Goal: Information Seeking & Learning: Learn about a topic

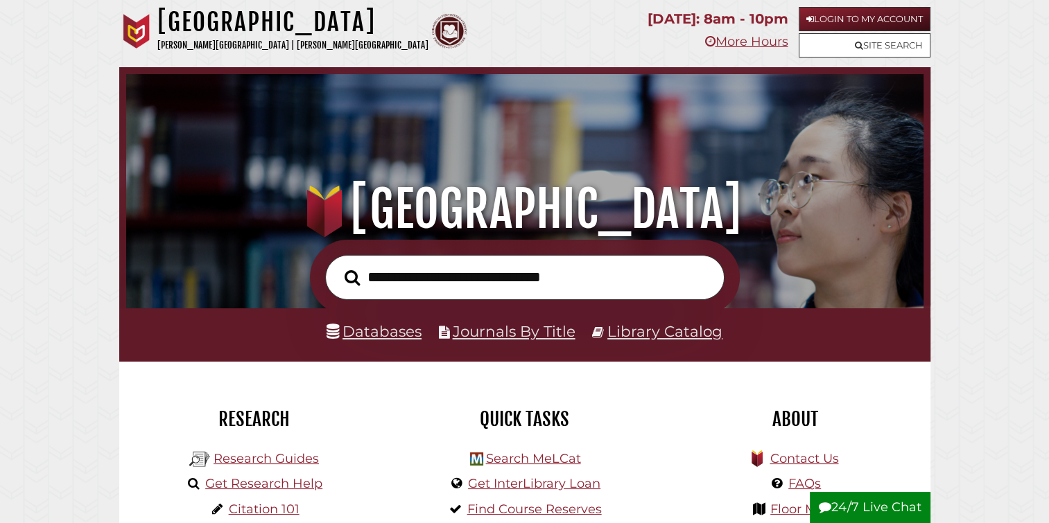
scroll to position [263, 790]
click at [444, 287] on input "text" at bounding box center [524, 277] width 399 height 45
paste input "**********"
type input "**********"
click at [338, 266] on button "Search" at bounding box center [352, 278] width 29 height 24
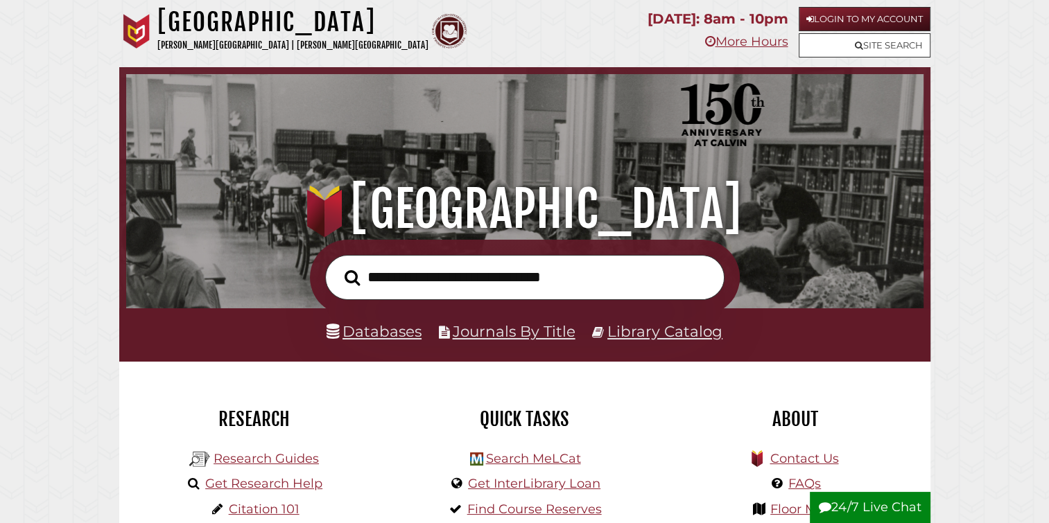
scroll to position [263, 790]
click at [441, 269] on input "text" at bounding box center [524, 277] width 399 height 45
type input "**********"
click at [338, 266] on button "Search" at bounding box center [352, 278] width 29 height 24
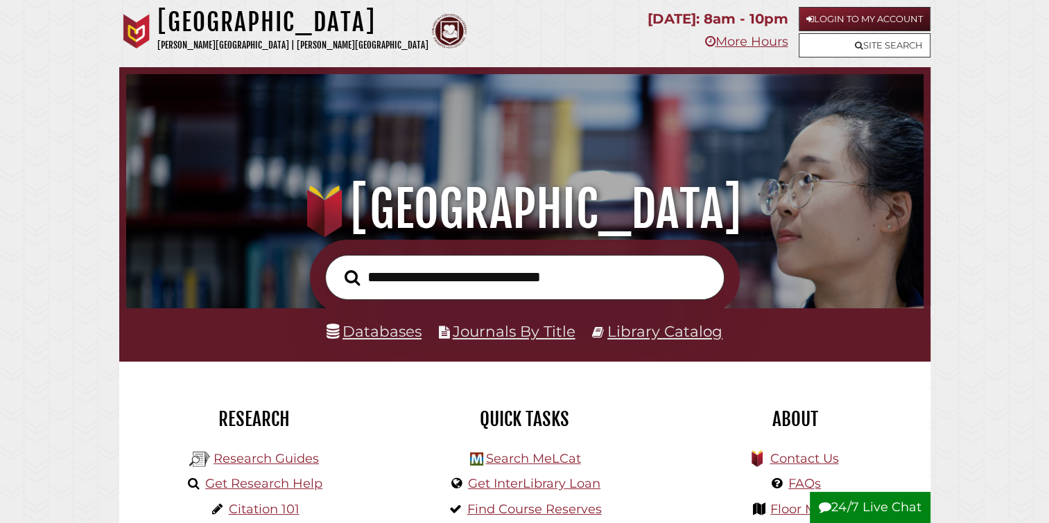
scroll to position [263, 790]
click at [261, 460] on link "Research Guides" at bounding box center [265, 458] width 105 height 15
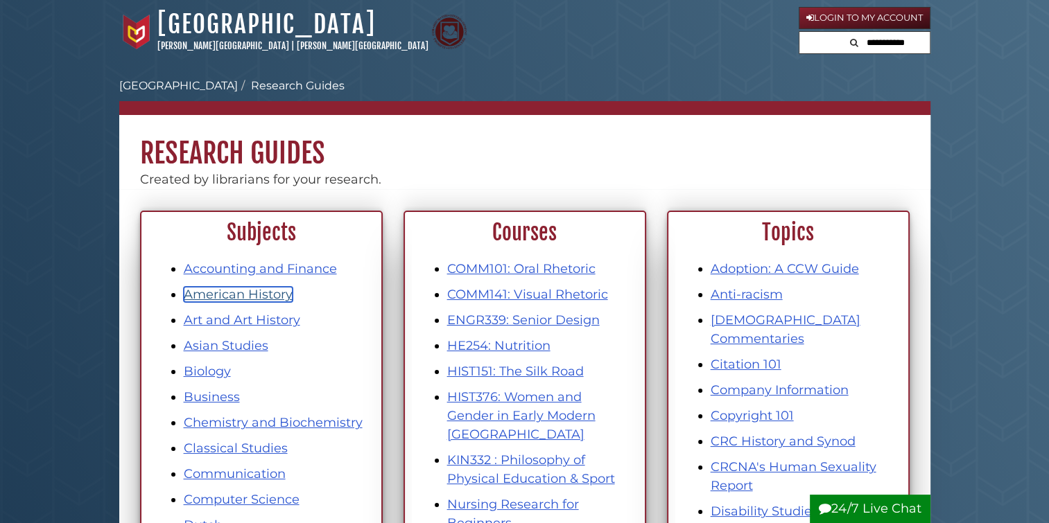
click at [248, 294] on link "American History" at bounding box center [238, 294] width 109 height 15
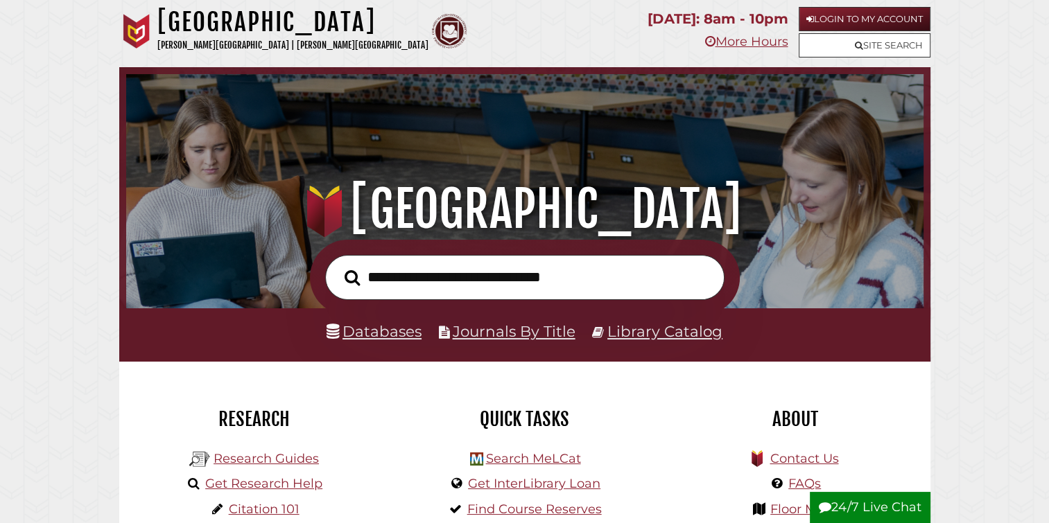
scroll to position [263, 790]
click at [352, 330] on link "Databases" at bounding box center [373, 331] width 95 height 18
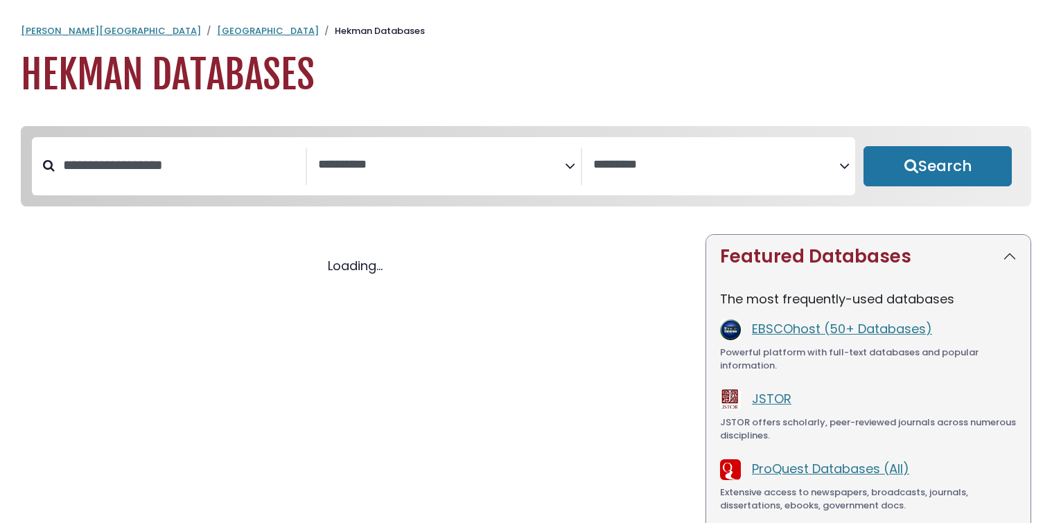
select select "Database Subject Filter"
select select "Database Vendors Filter"
select select "Database Subject Filter"
select select "Database Vendors Filter"
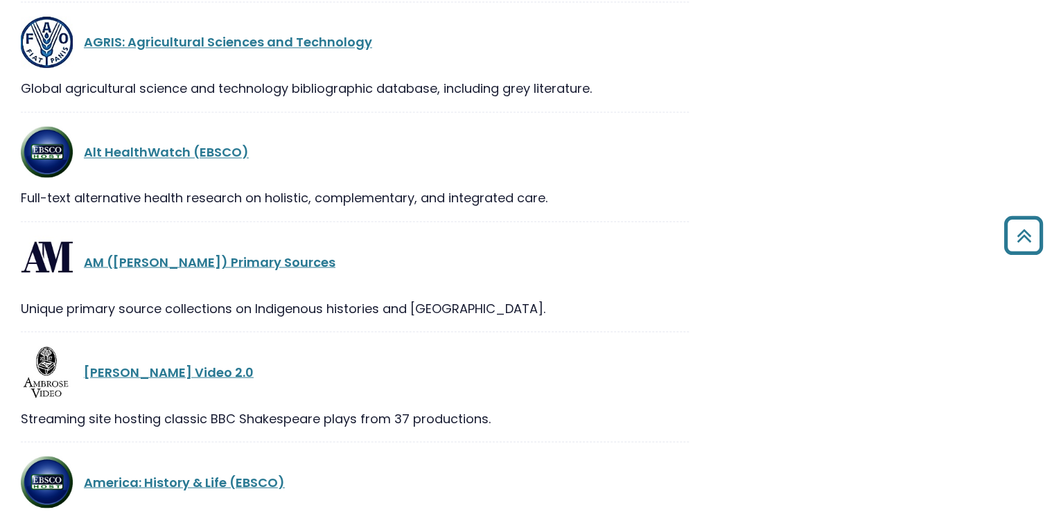
scroll to position [1247, 0]
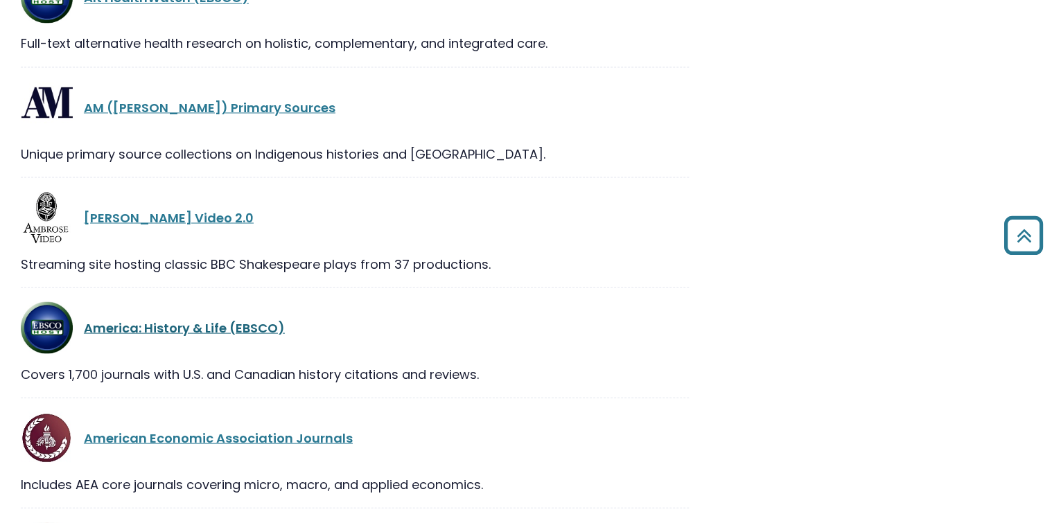
click at [153, 331] on link "America: History & Life (EBSCO)" at bounding box center [184, 327] width 201 height 17
click at [161, 324] on link "America: History & Life (EBSCO)" at bounding box center [184, 327] width 201 height 17
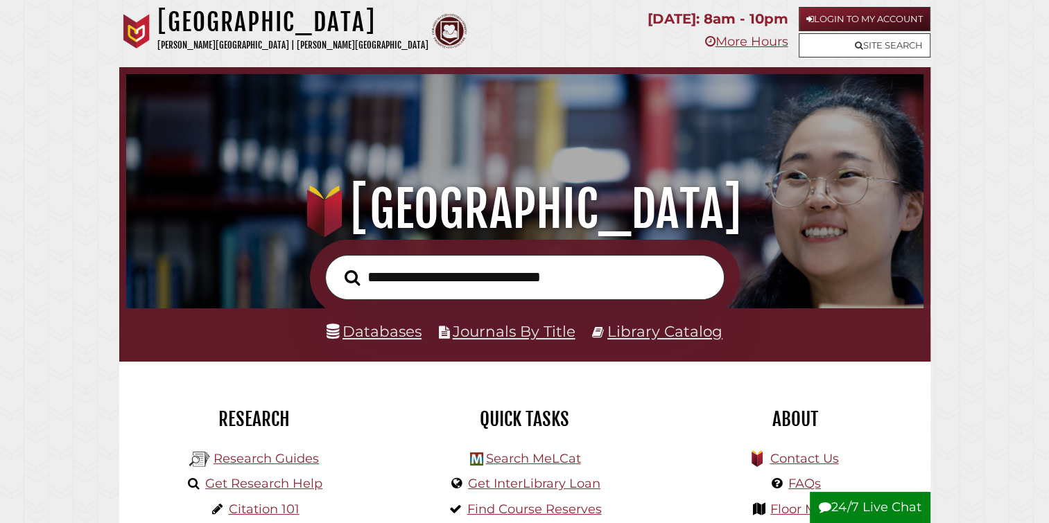
scroll to position [263, 790]
click at [428, 286] on input "text" at bounding box center [524, 277] width 399 height 45
type input "**********"
click at [338, 266] on button "Search" at bounding box center [352, 278] width 29 height 24
